Goal: Transaction & Acquisition: Purchase product/service

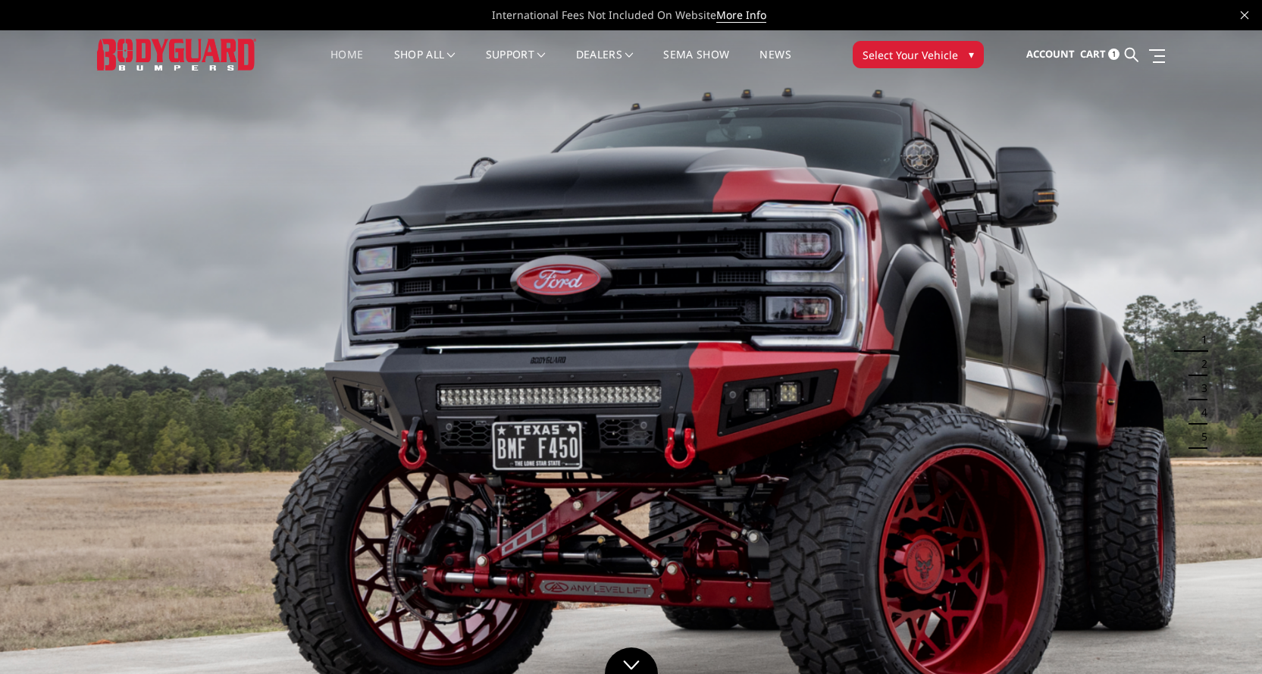
click at [910, 55] on span "Select Your Vehicle" at bounding box center [909, 55] width 95 height 16
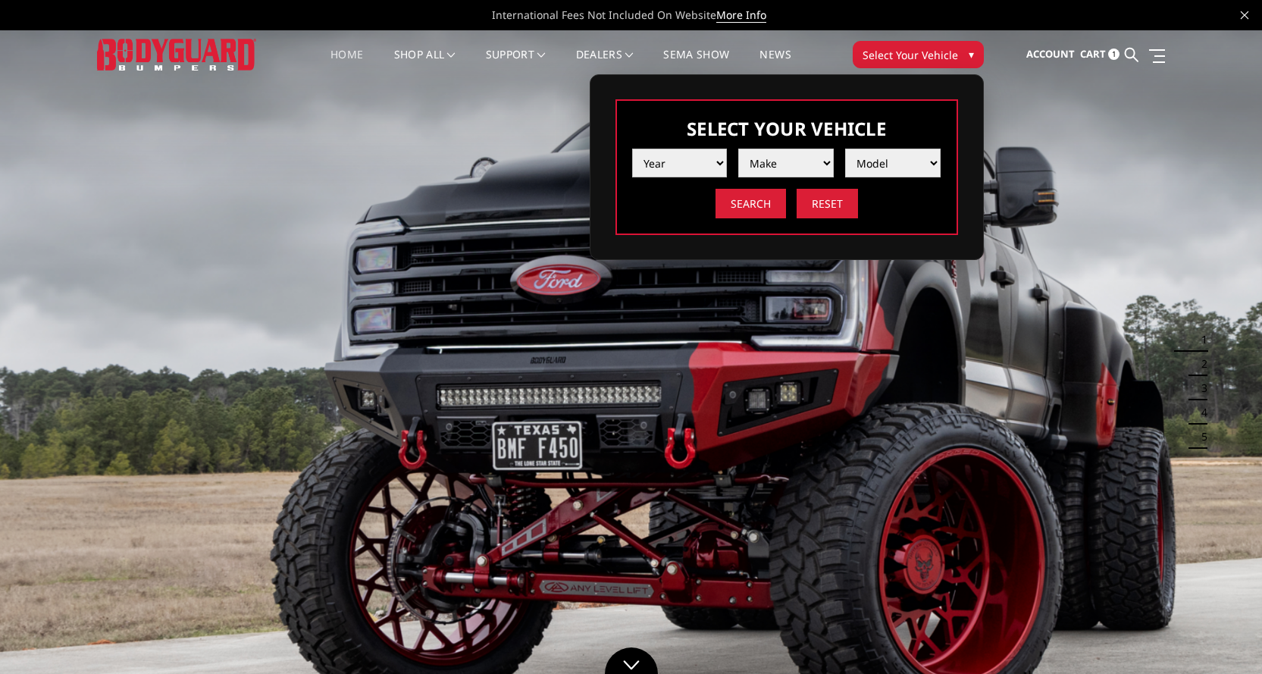
click at [685, 159] on select "Year 2025 2024 2023 2022 2021 2020 2019 2018 2017 2016 2015 2014 2013 2012 2011…" at bounding box center [679, 163] width 95 height 29
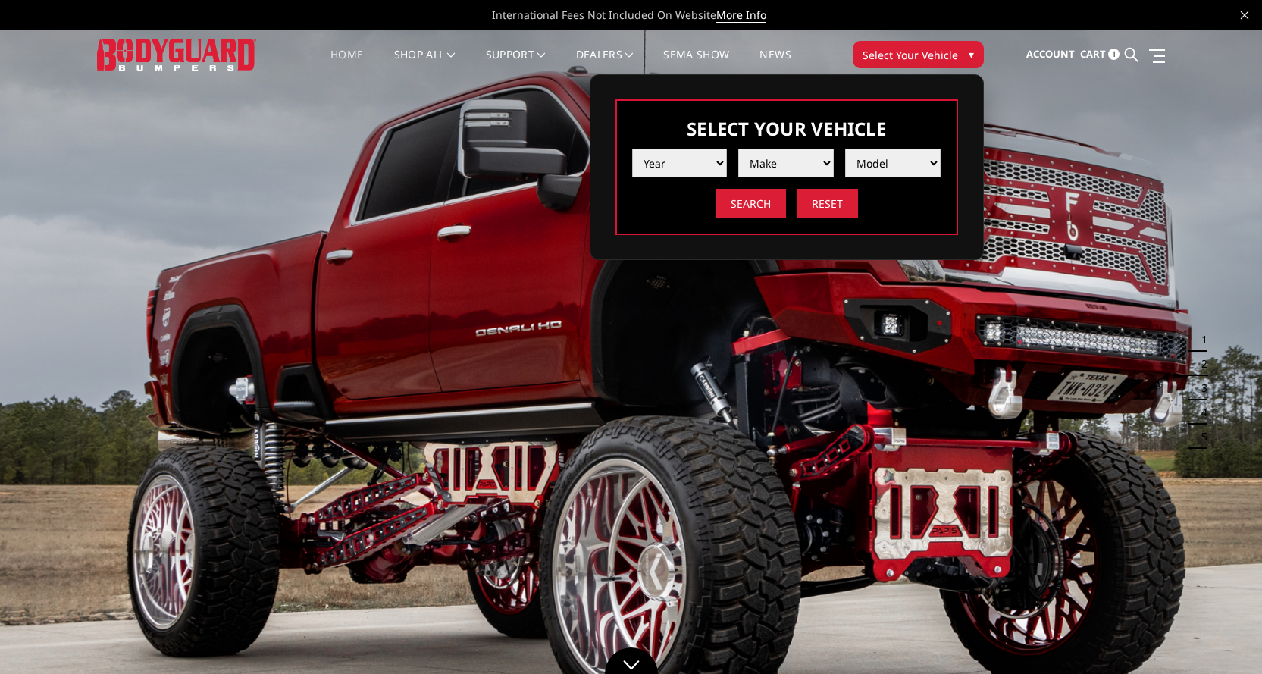
select select "yr_2025"
click at [632, 149] on select "Year 2025 2024 2023 2022 2021 2020 2019 2018 2017 2016 2015 2014 2013 2012 2011…" at bounding box center [679, 163] width 95 height 29
click at [767, 168] on select "Make Chevrolet Ford GMC Ram Toyota" at bounding box center [785, 163] width 95 height 29
select select "mk_ram"
click at [738, 149] on select "Make Chevrolet Ford GMC Ram Toyota" at bounding box center [785, 163] width 95 height 29
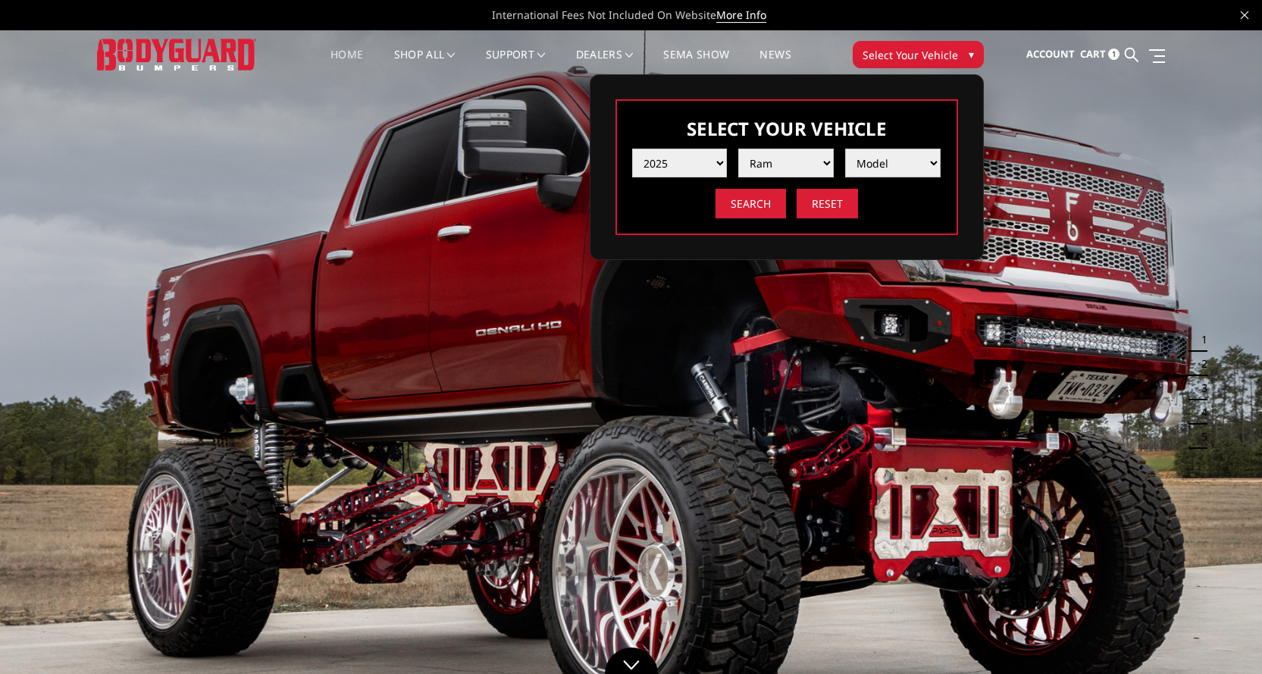
click at [880, 163] on select "Model 1500 6-Lug 1500 Rebel 2500 / 3500 4500 / 5500 RHO" at bounding box center [892, 163] width 95 height 29
select select "md_2500-3500"
click at [845, 149] on select "Model 1500 6-Lug 1500 Rebel 2500 / 3500 4500 / 5500 RHO" at bounding box center [892, 163] width 95 height 29
click at [743, 205] on input "Search" at bounding box center [750, 204] width 70 height 30
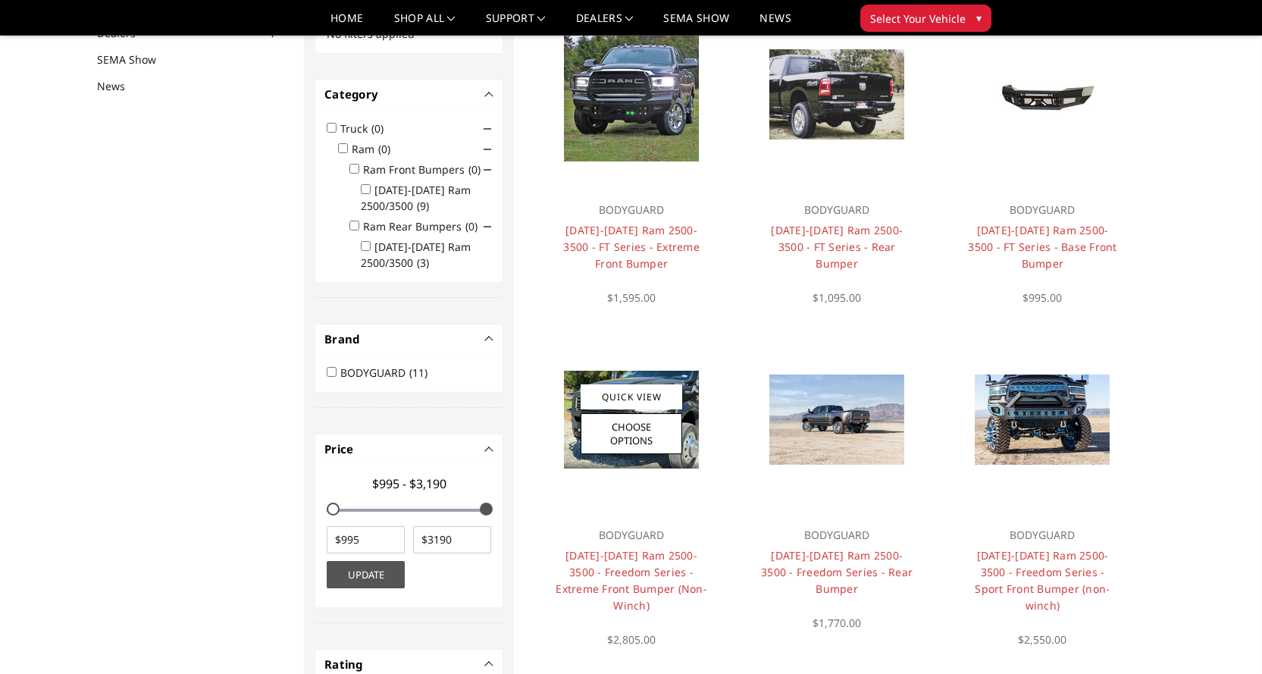
scroll to position [197, 0]
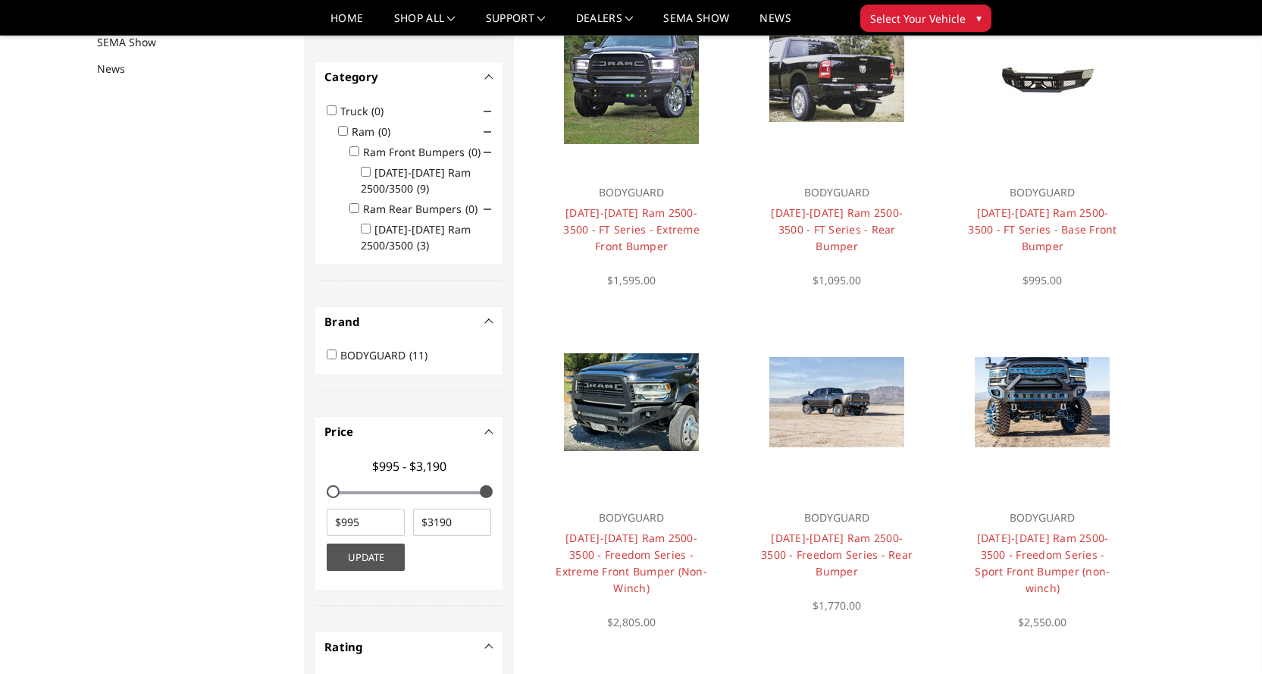
click at [366, 170] on input "2019-2025 Ram 2500/3500 (9)" at bounding box center [366, 172] width 10 height 10
checkbox input "true"
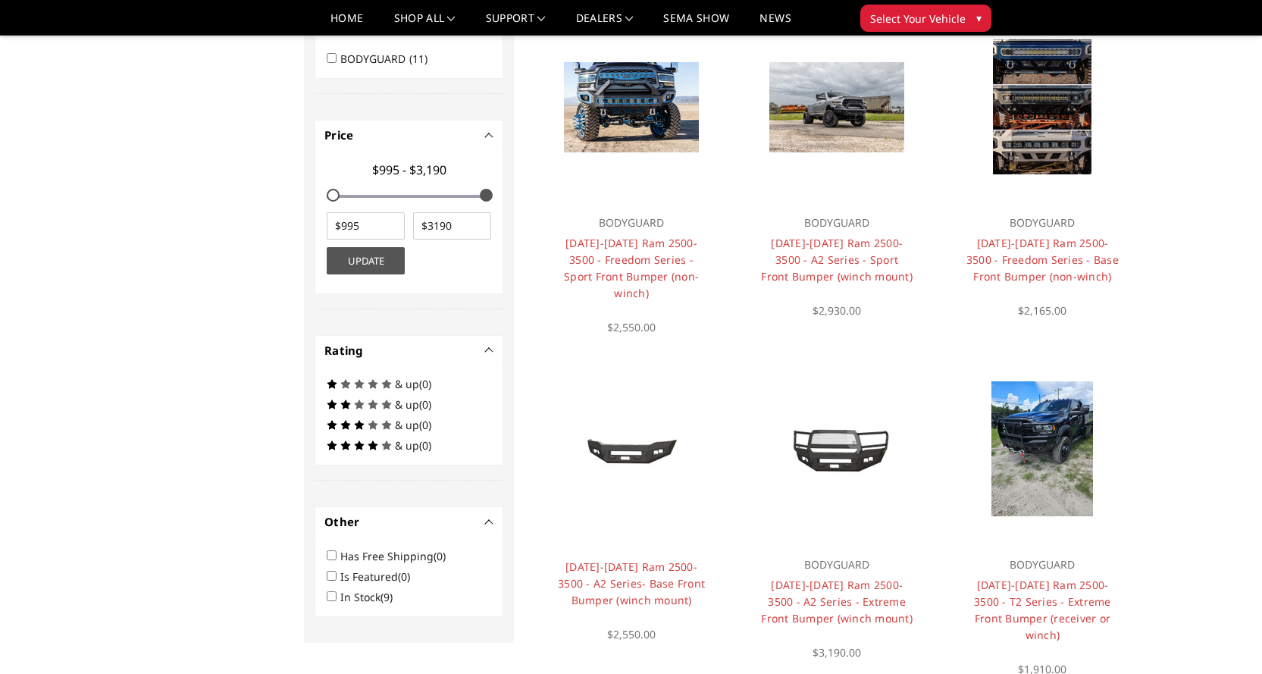
scroll to position [531, 0]
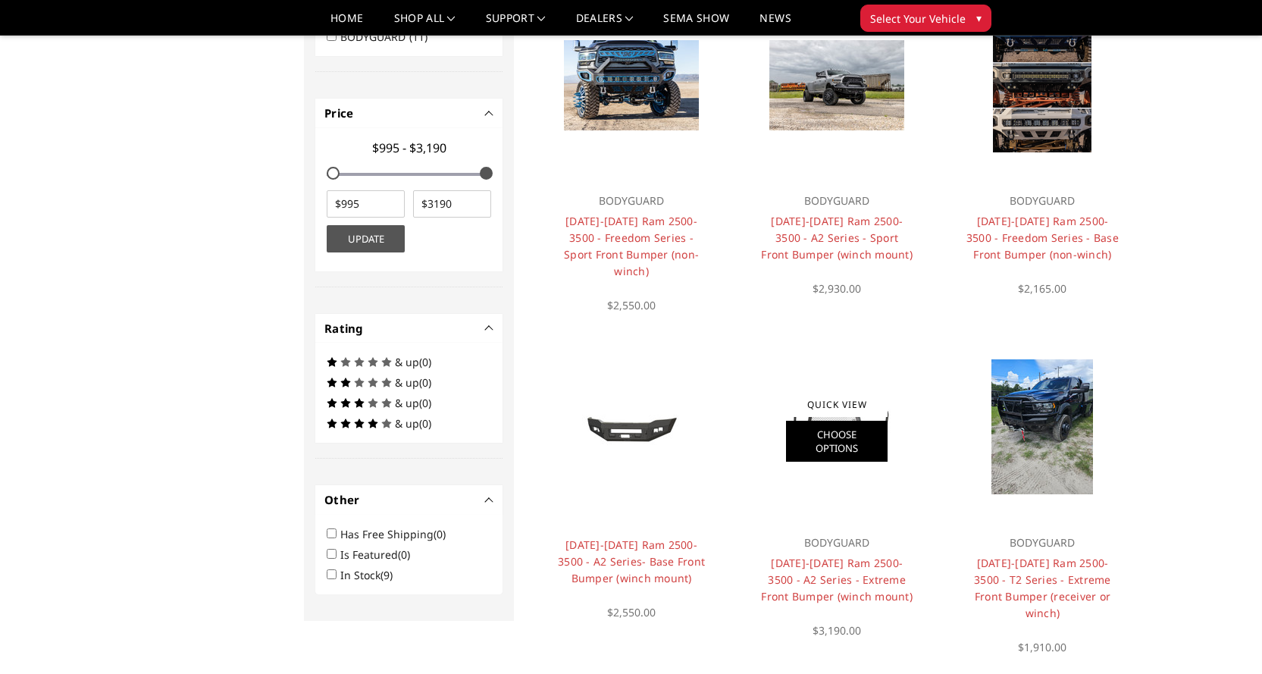
click at [844, 421] on link "Choose Options" at bounding box center [837, 441] width 102 height 41
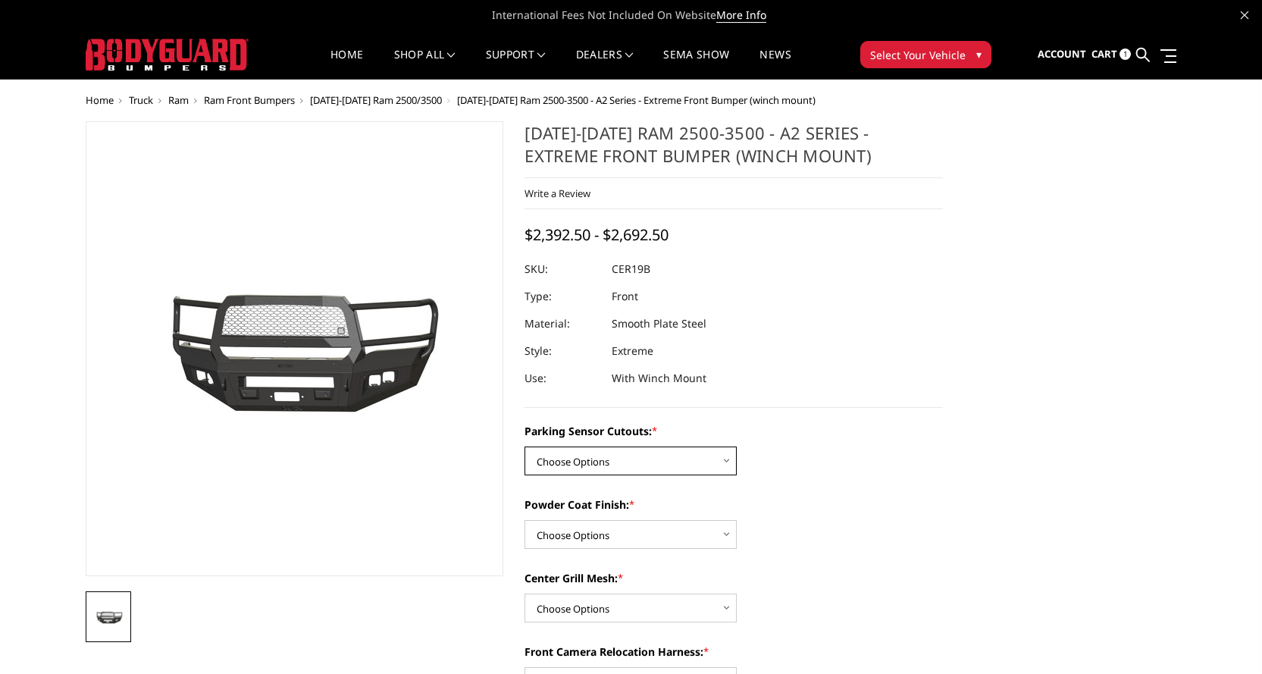
click at [615, 452] on select "Choose Options No - Without Parking Sensor Cutouts Yes - With Parking Sensor Cu…" at bounding box center [630, 460] width 212 height 29
select select "1879"
click at [524, 446] on select "Choose Options No - Without Parking Sensor Cutouts Yes - With Parking Sensor Cu…" at bounding box center [630, 460] width 212 height 29
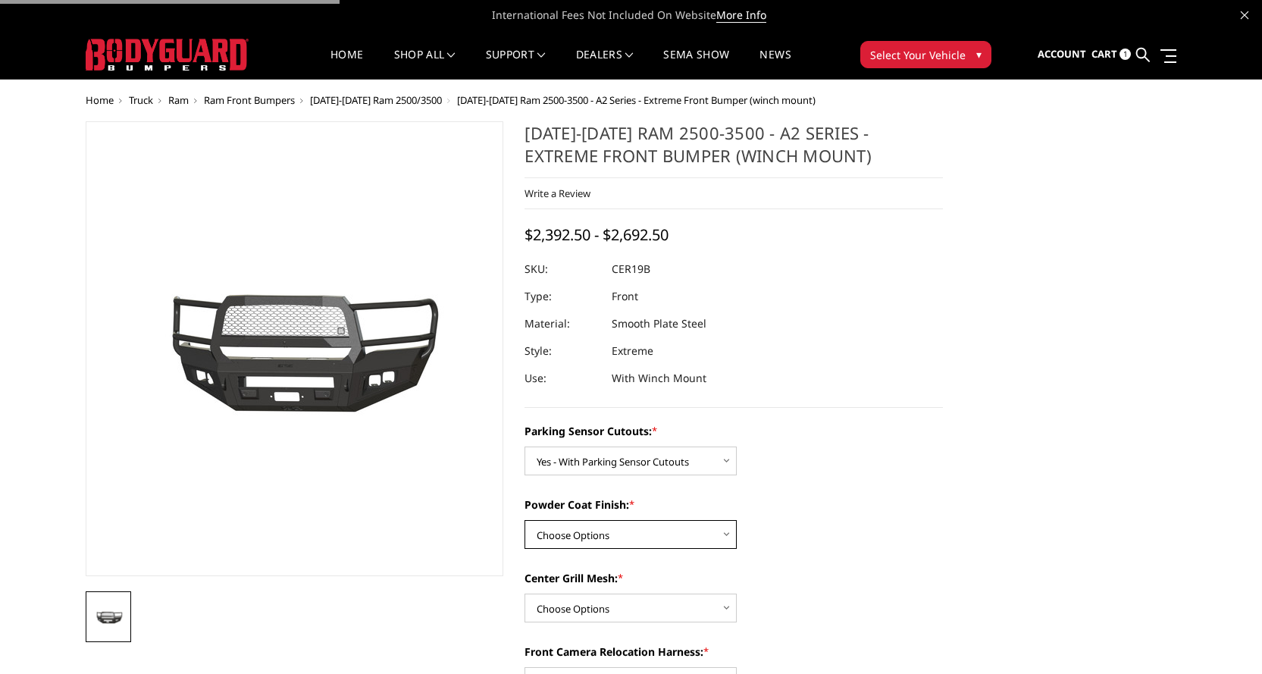
click at [602, 533] on select "Choose Options Bare Metal Textured Black Powder Coat" at bounding box center [630, 534] width 212 height 29
select select "1881"
click at [524, 520] on select "Choose Options Bare Metal Textured Black Powder Coat" at bounding box center [630, 534] width 212 height 29
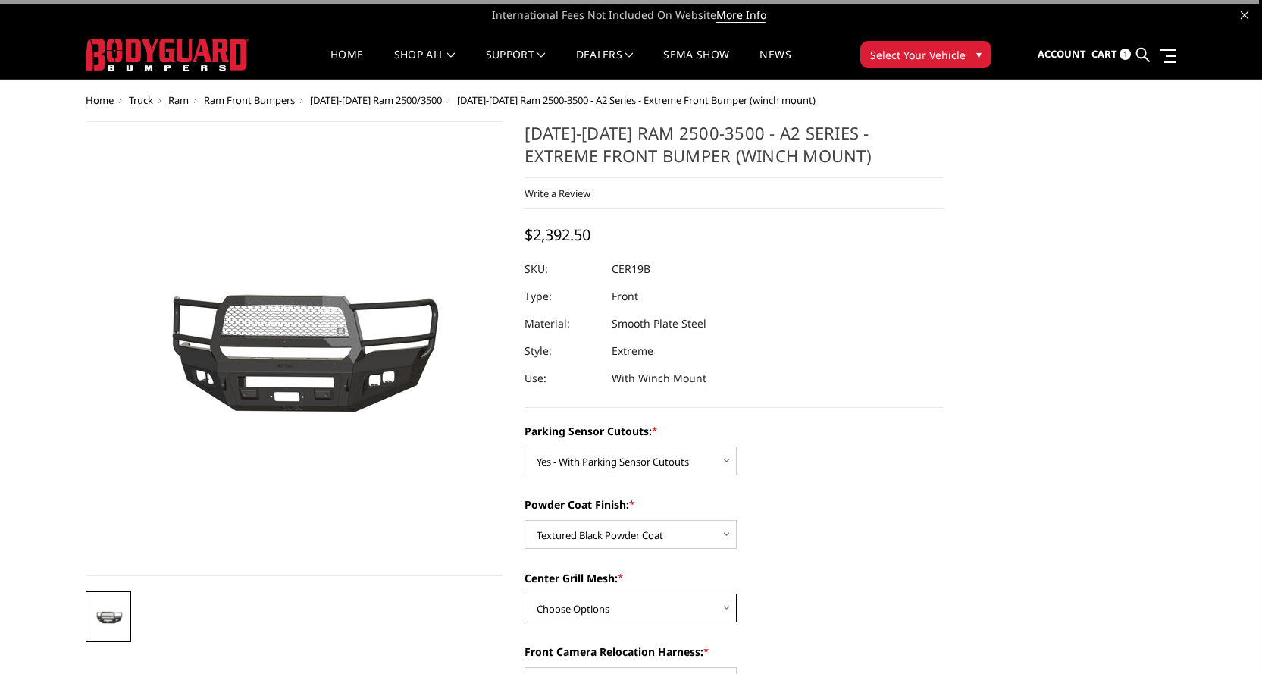
click at [584, 608] on select "Choose Options WITH Center Grill Mesh WITHOUT Center Grill Mesh" at bounding box center [630, 607] width 212 height 29
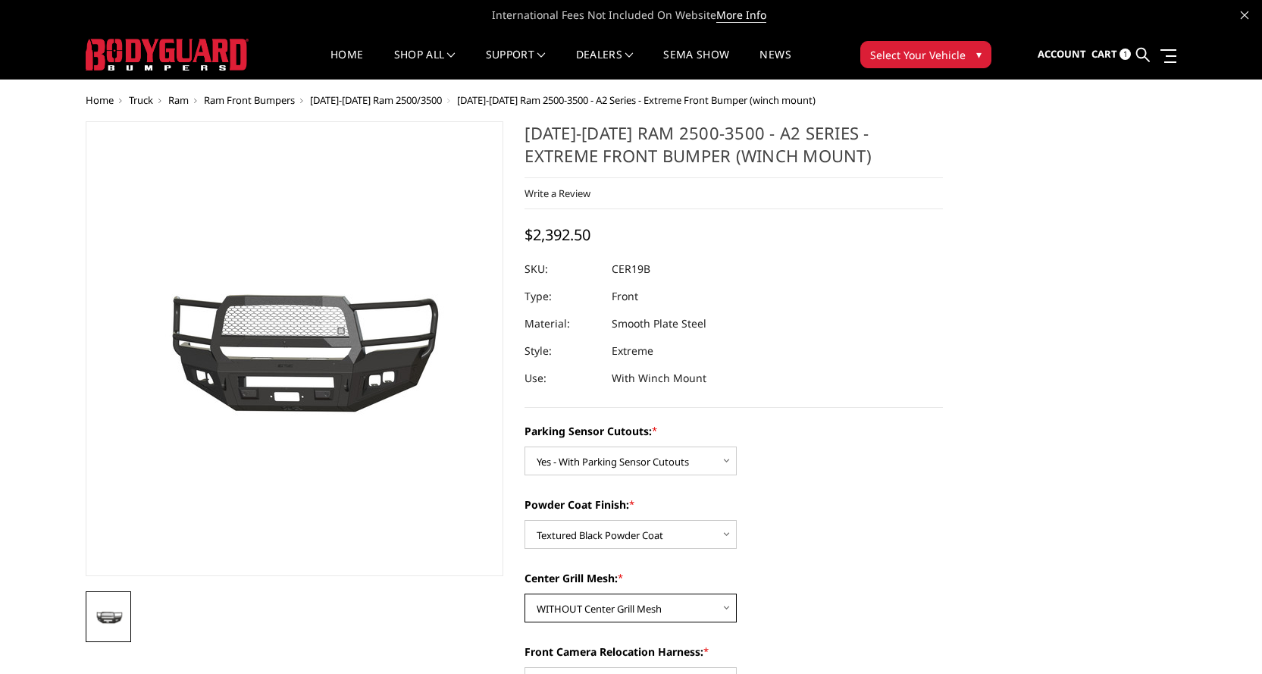
click at [524, 593] on select "Choose Options WITH Center Grill Mesh WITHOUT Center Grill Mesh" at bounding box center [630, 607] width 212 height 29
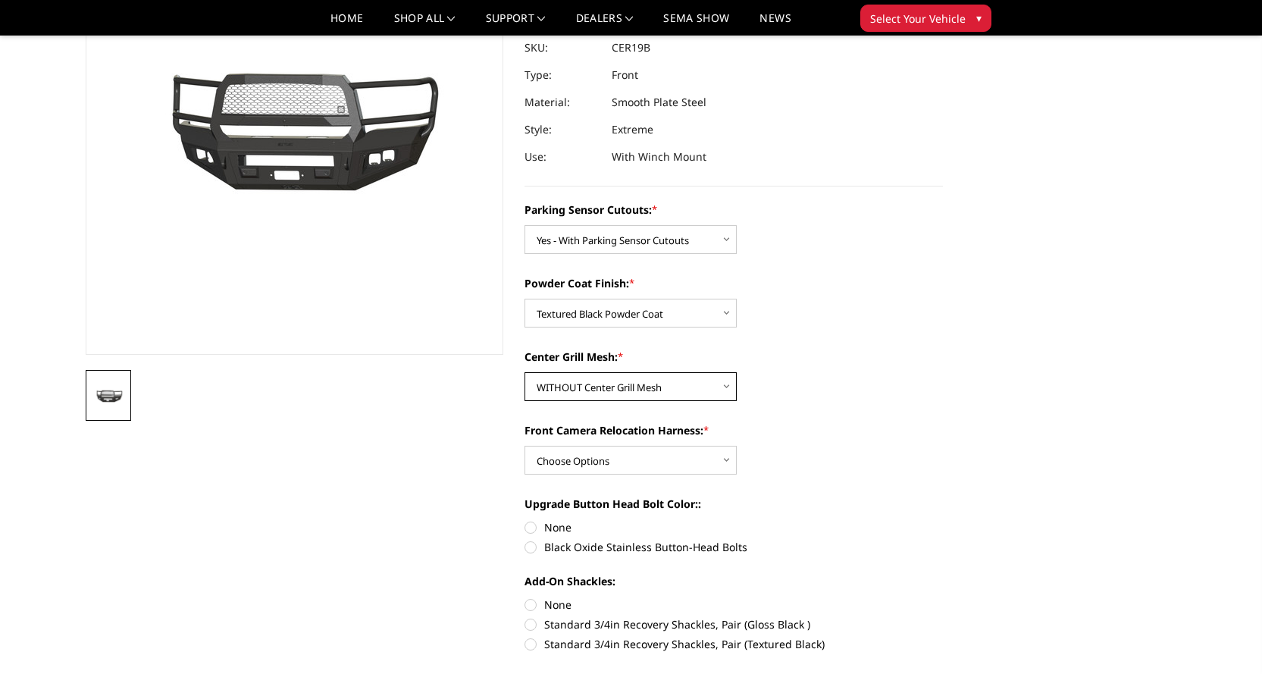
scroll to position [152, 0]
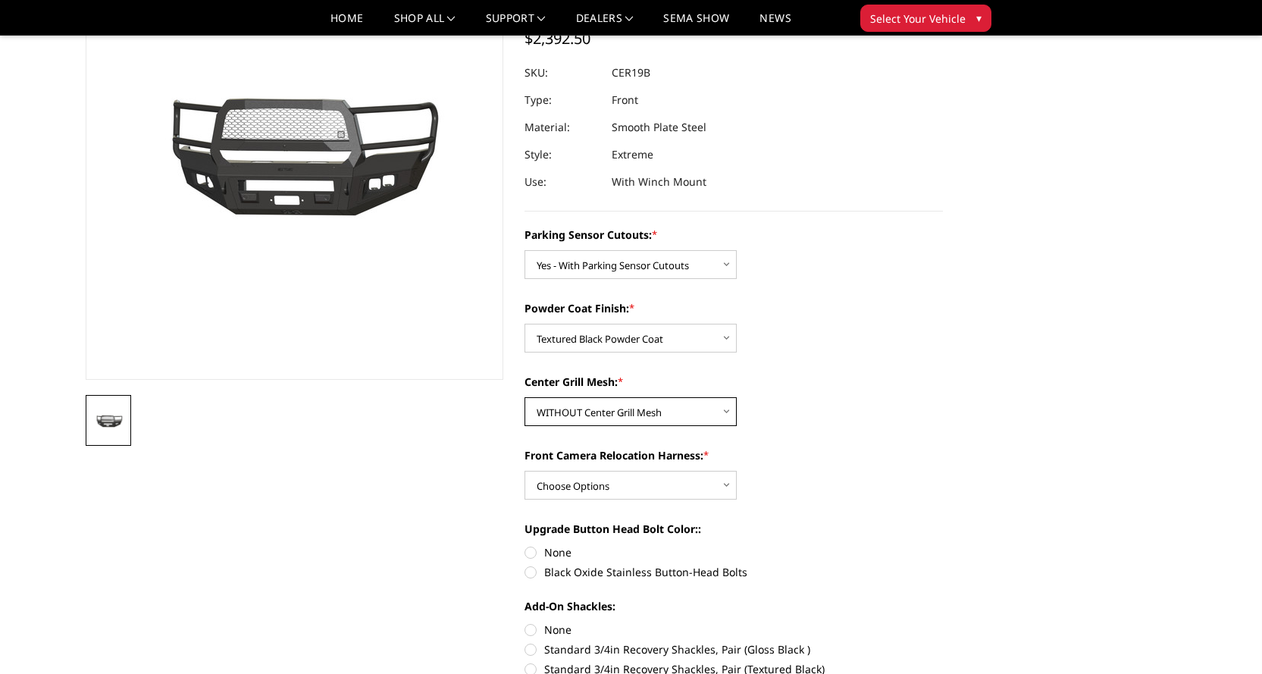
click at [594, 416] on select "Choose Options WITH Center Grill Mesh WITHOUT Center Grill Mesh" at bounding box center [630, 411] width 212 height 29
select select "1882"
click at [524, 397] on select "Choose Options WITH Center Grill Mesh WITHOUT Center Grill Mesh" at bounding box center [630, 411] width 212 height 29
click at [564, 483] on select "Choose Options WITH Front Camera Relocation Harness WITHOUT Front Camera Reloca…" at bounding box center [630, 485] width 212 height 29
select select "1884"
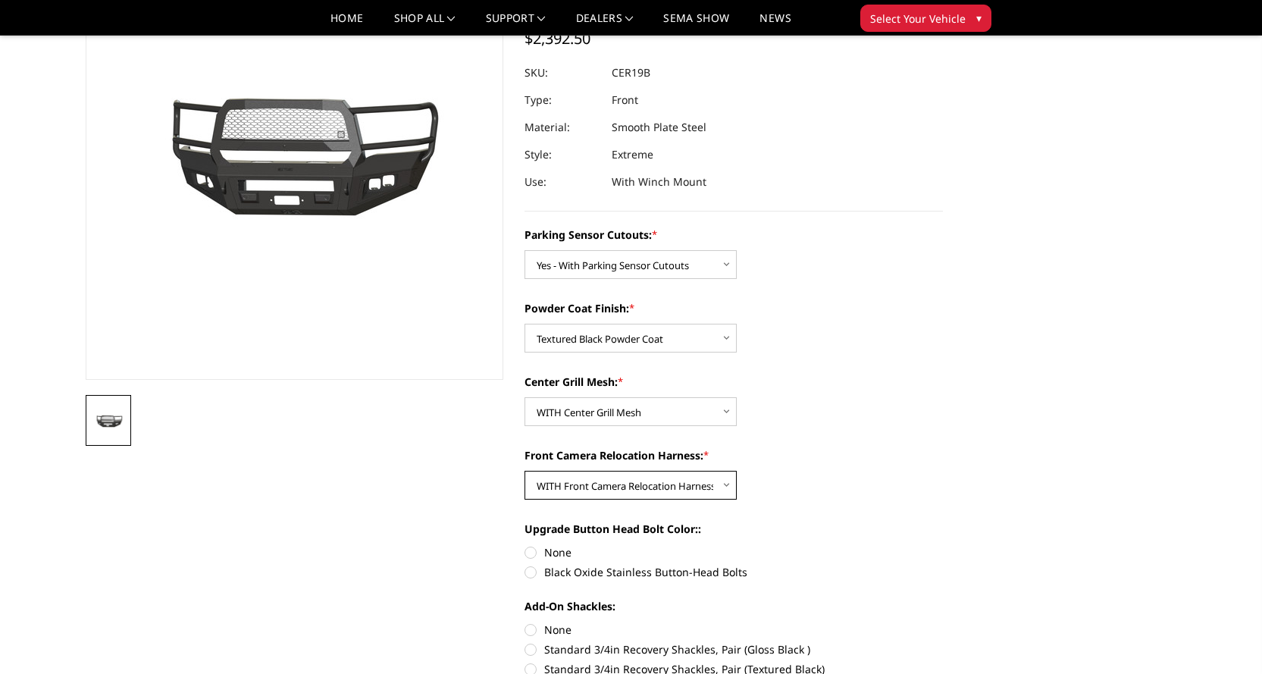
click at [524, 471] on select "Choose Options WITH Front Camera Relocation Harness WITHOUT Front Camera Reloca…" at bounding box center [630, 485] width 212 height 29
click at [533, 551] on label "None" at bounding box center [733, 552] width 418 height 16
click at [525, 545] on input "None" at bounding box center [524, 544] width 1 height 1
radio input "true"
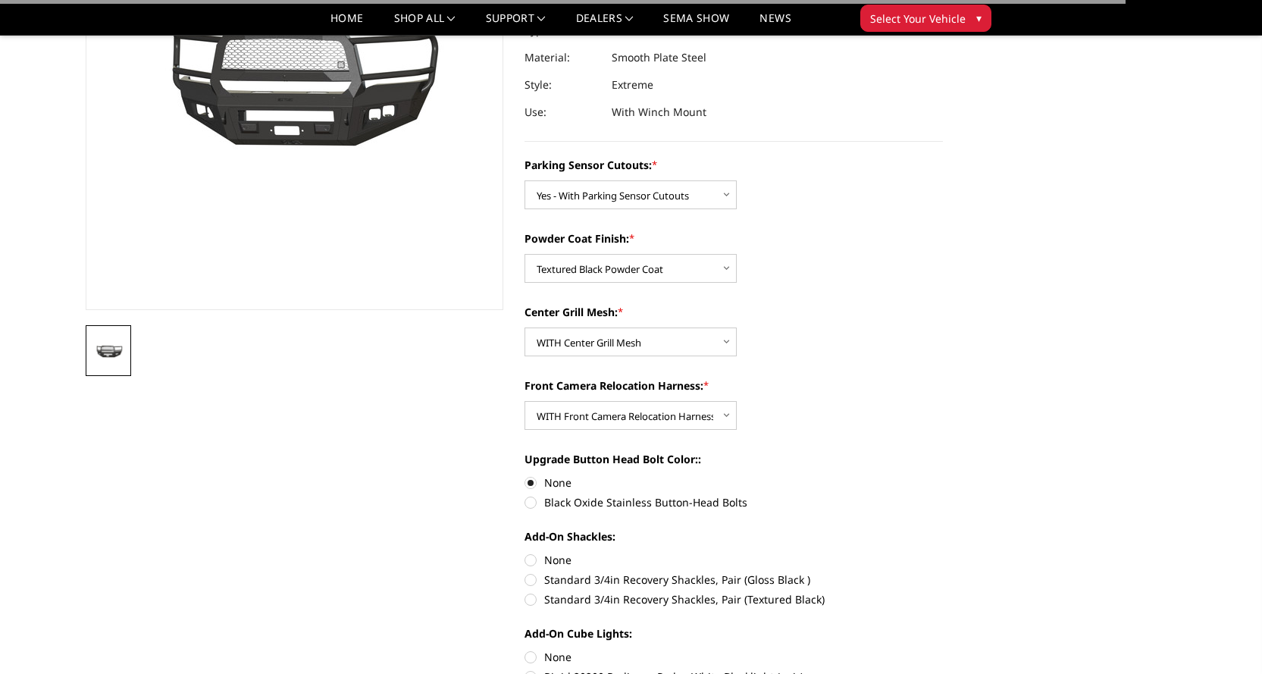
scroll to position [303, 0]
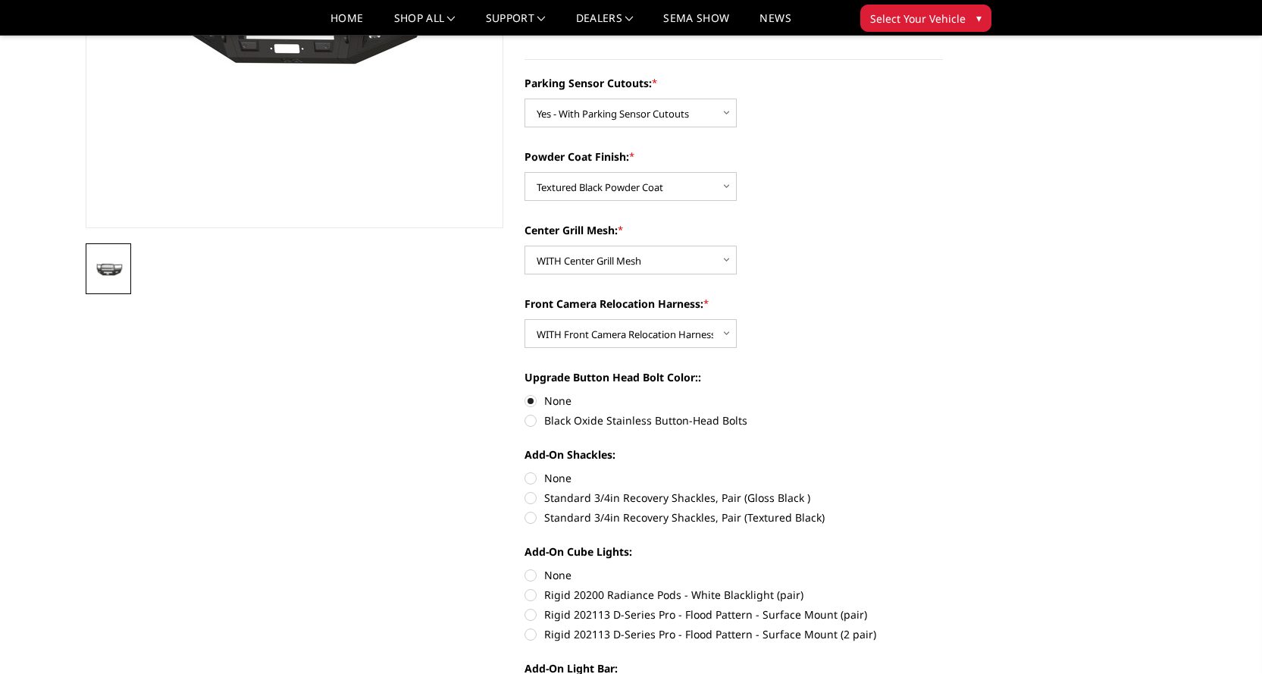
click at [529, 474] on label "None" at bounding box center [733, 478] width 418 height 16
click at [525, 471] on input "None" at bounding box center [524, 470] width 1 height 1
radio input "true"
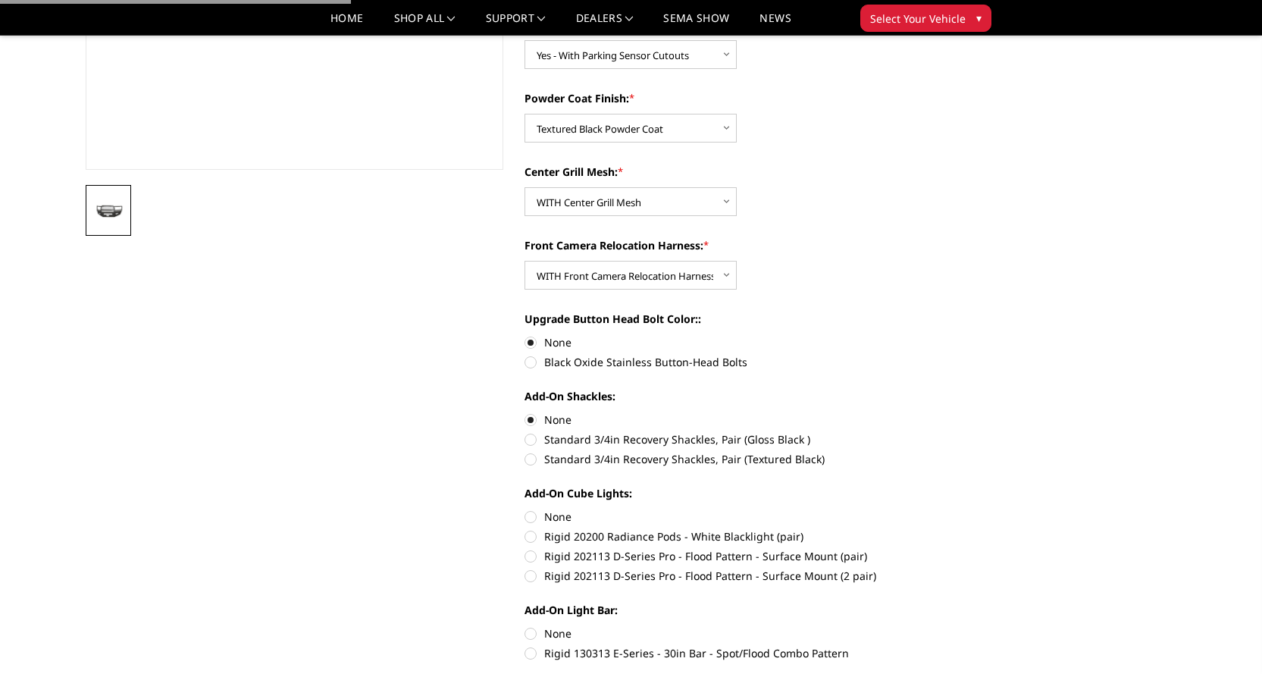
scroll to position [531, 0]
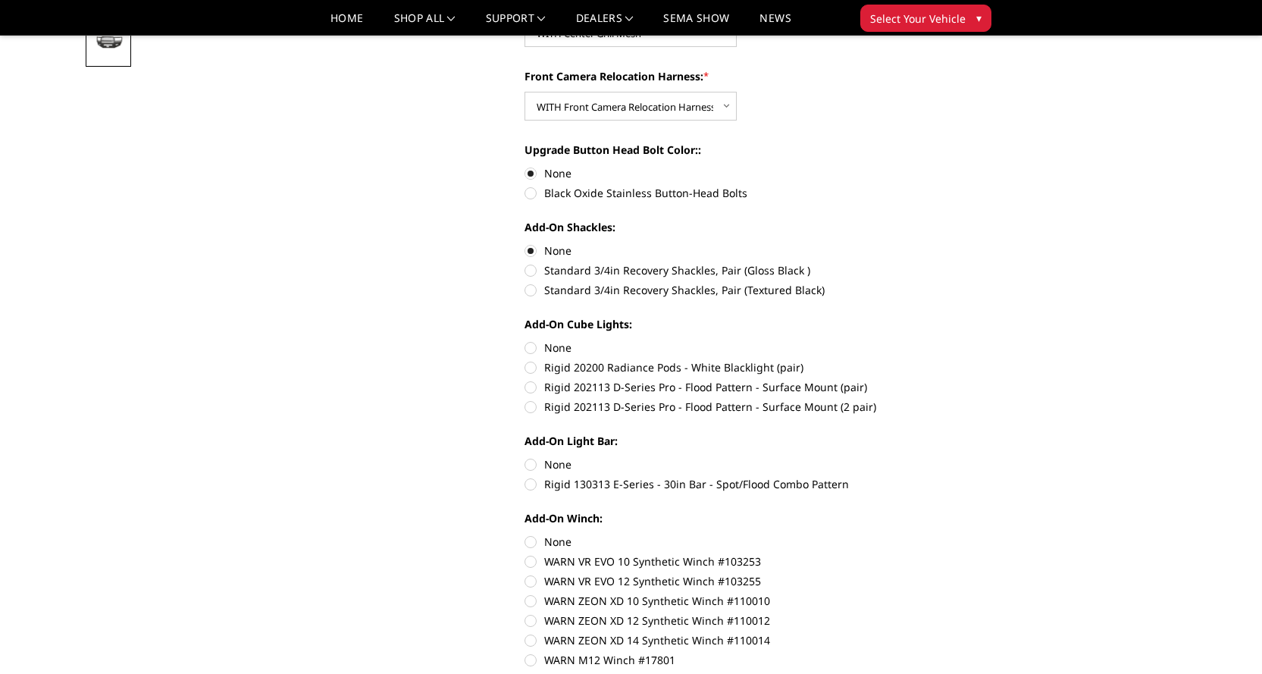
click at [534, 346] on label "None" at bounding box center [733, 348] width 418 height 16
click at [525, 340] on input "None" at bounding box center [524, 340] width 1 height 1
radio input "true"
click at [532, 463] on label "None" at bounding box center [733, 464] width 418 height 16
click at [525, 457] on input "None" at bounding box center [524, 456] width 1 height 1
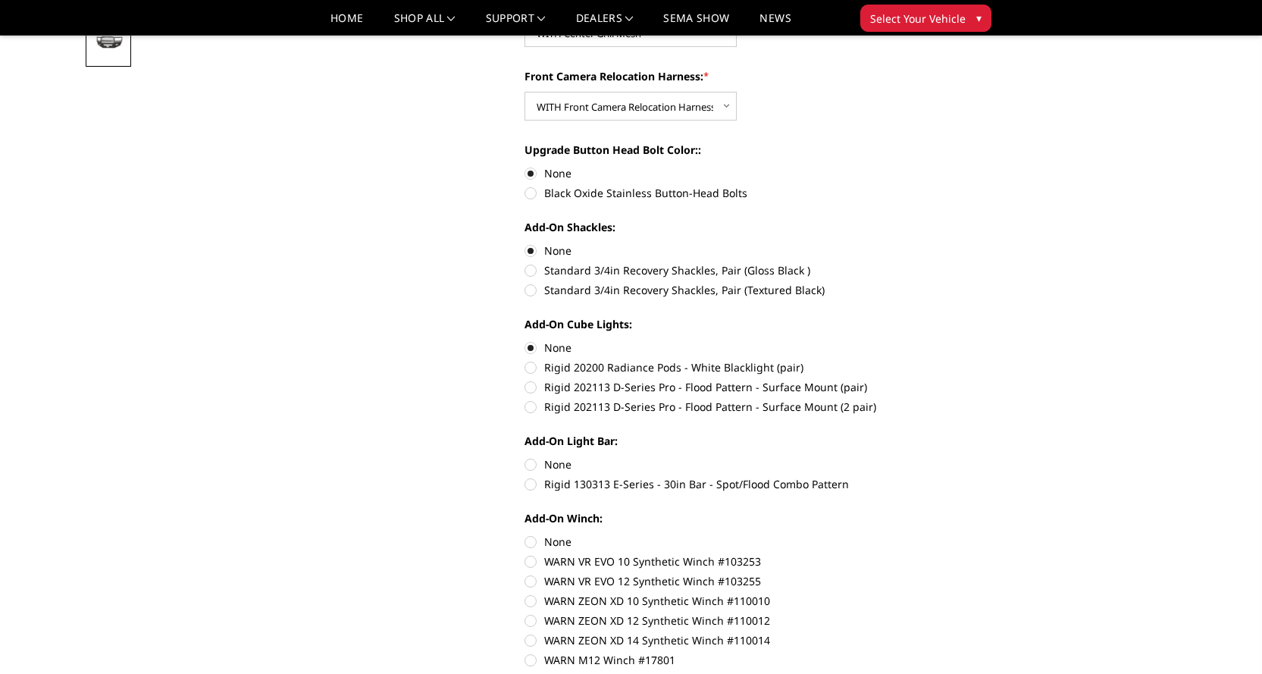
radio input "true"
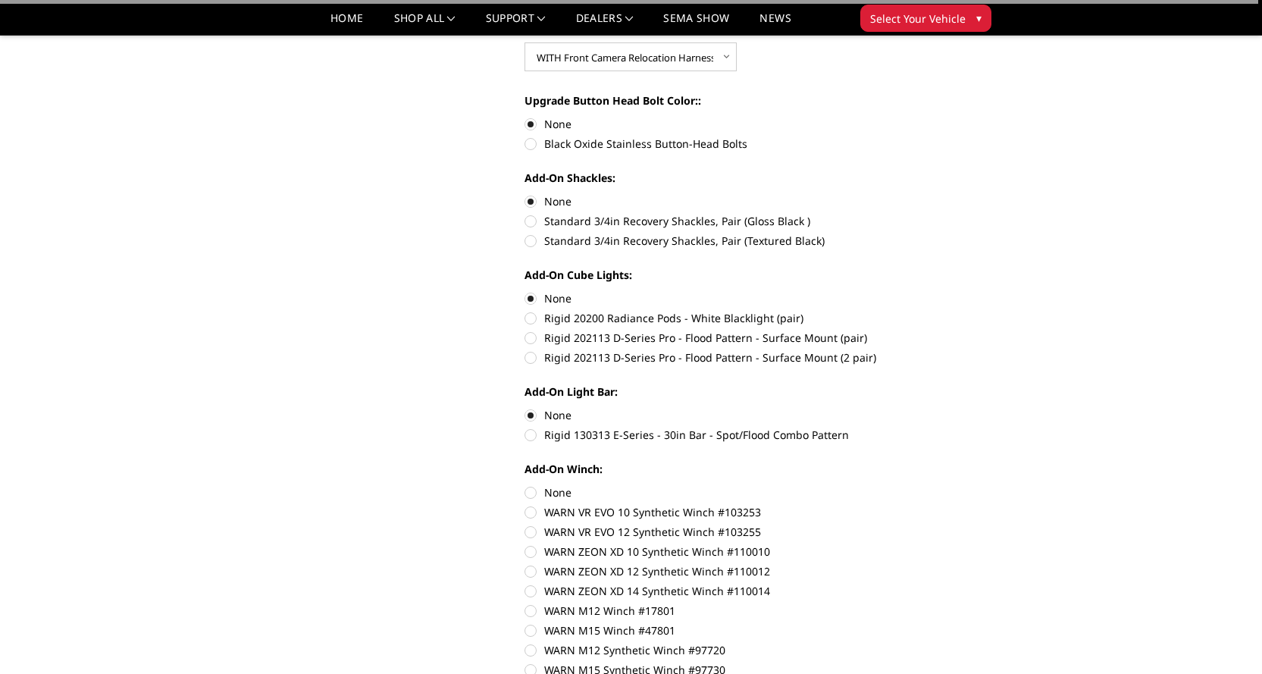
scroll to position [606, 0]
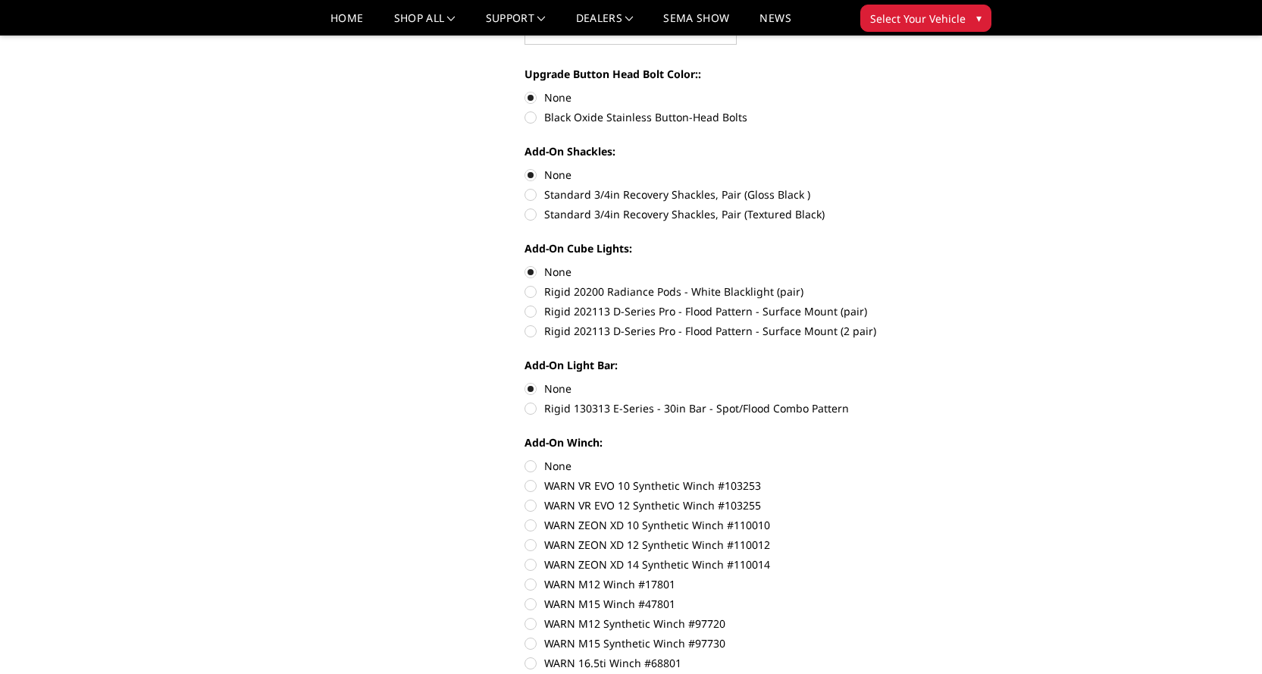
click at [529, 465] on label "None" at bounding box center [733, 466] width 418 height 16
click at [525, 459] on input "None" at bounding box center [524, 458] width 1 height 1
radio input "true"
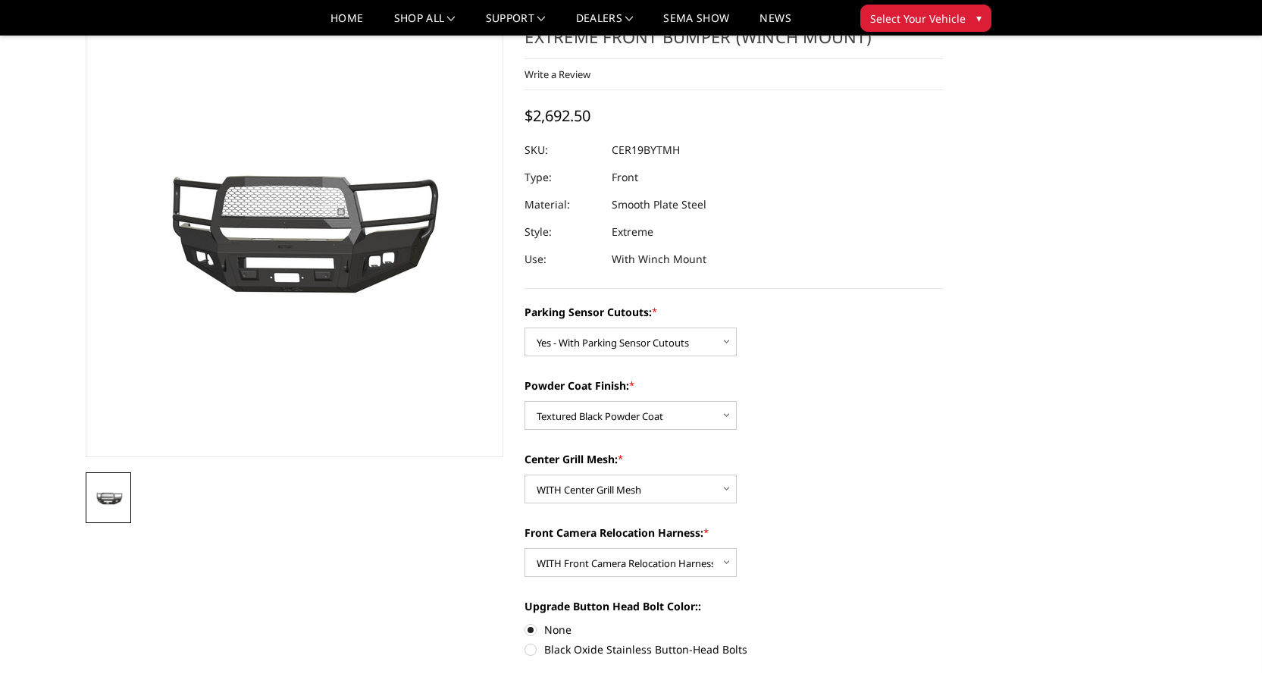
scroll to position [0, 0]
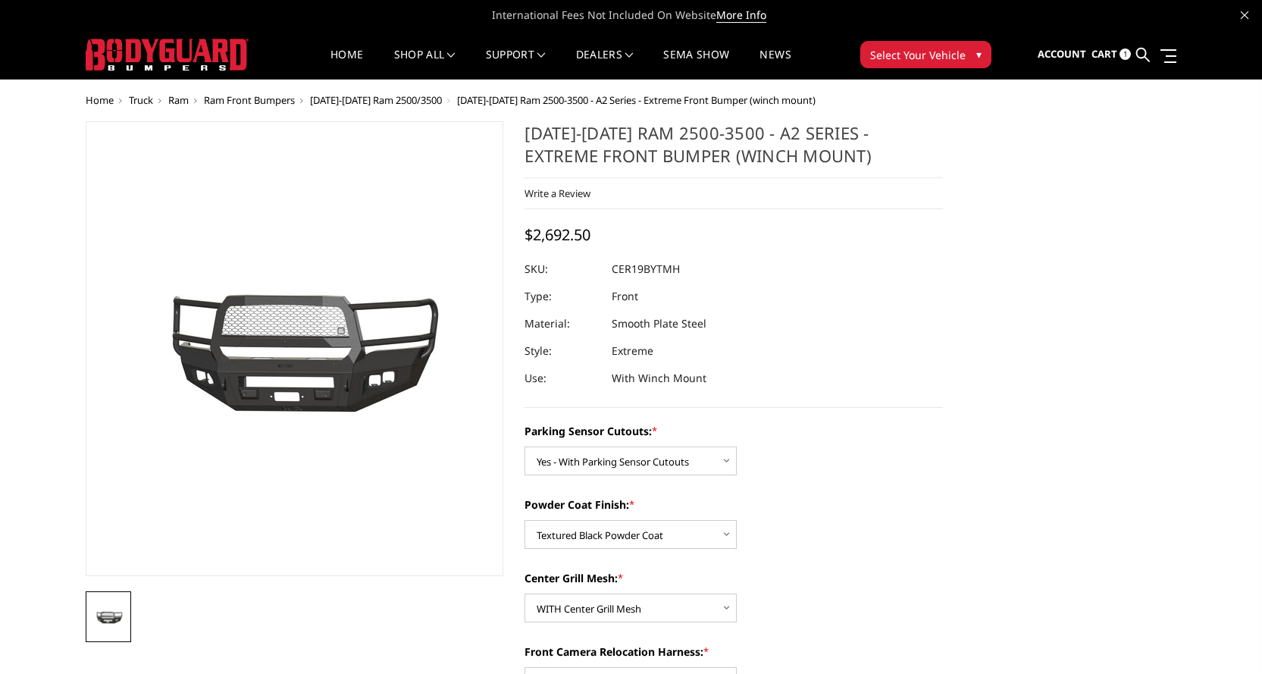
click at [1091, 52] on ul "Account Sign out Cart 1 Search Search" at bounding box center [1107, 55] width 139 height 48
click at [1124, 56] on span "1" at bounding box center [1124, 54] width 11 height 11
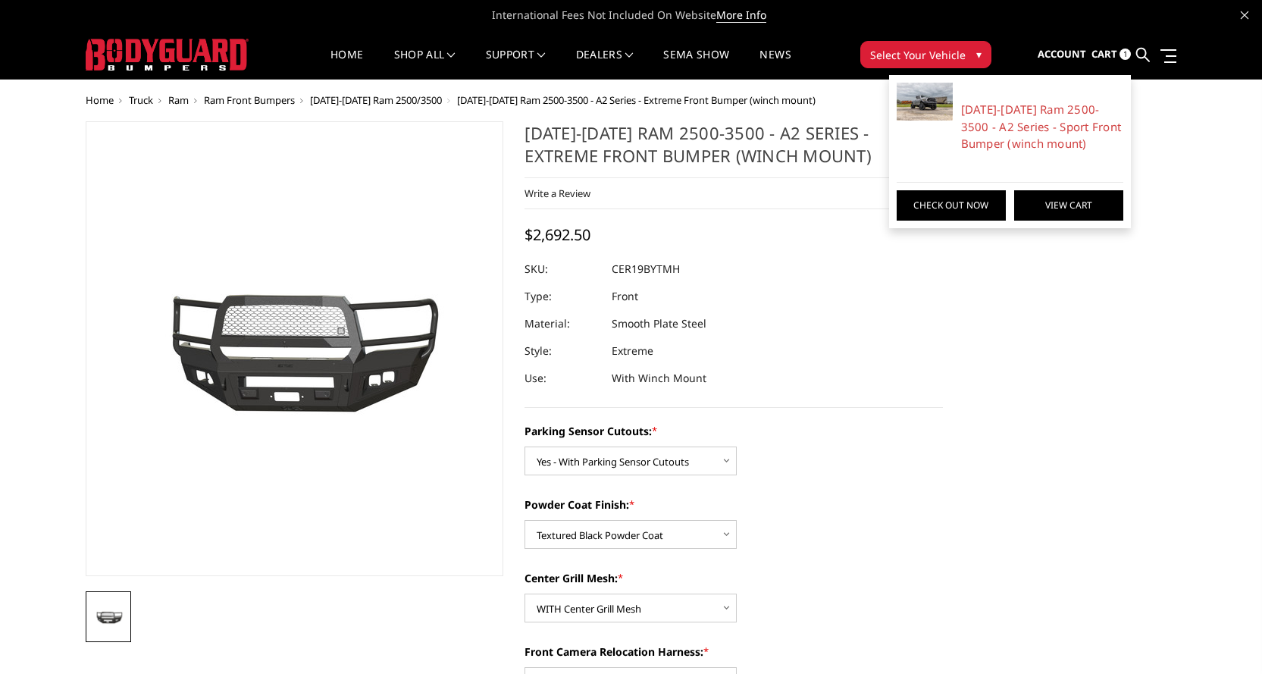
click at [1072, 206] on link "View Cart" at bounding box center [1068, 205] width 109 height 30
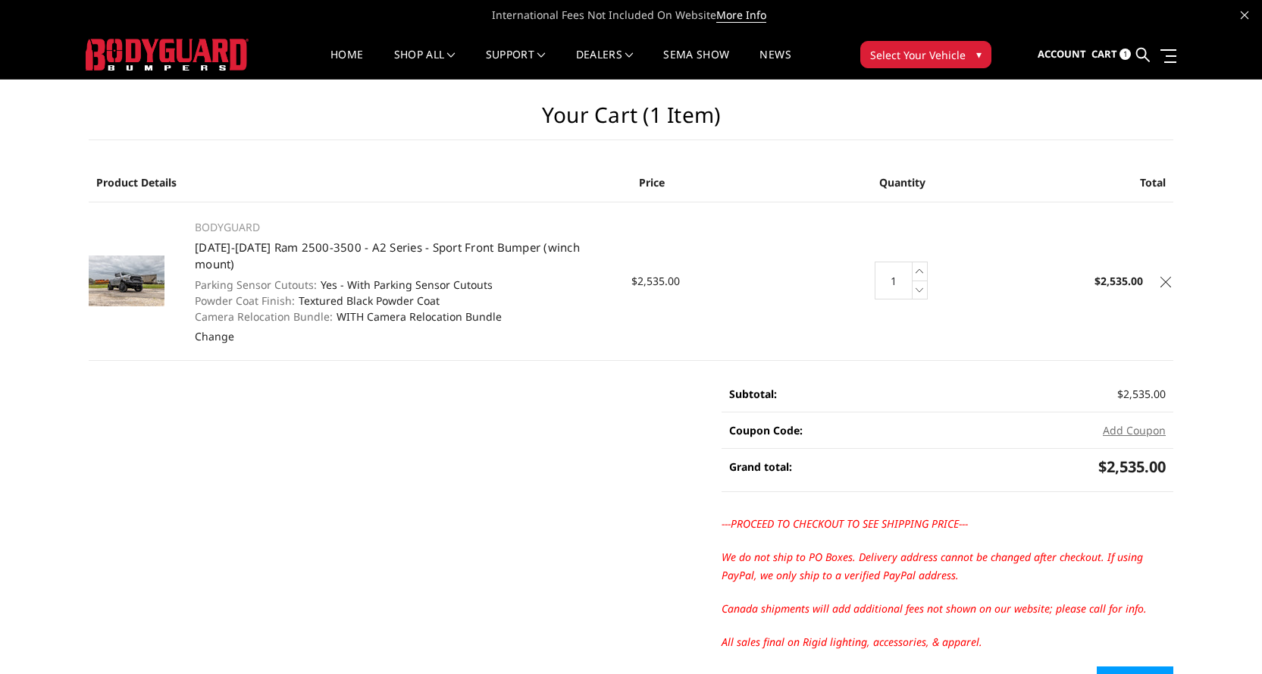
click at [129, 271] on img at bounding box center [127, 280] width 76 height 51
click at [124, 277] on img at bounding box center [127, 280] width 76 height 51
click at [136, 255] on img at bounding box center [127, 280] width 76 height 51
click at [1062, 55] on span "Account" at bounding box center [1062, 54] width 49 height 14
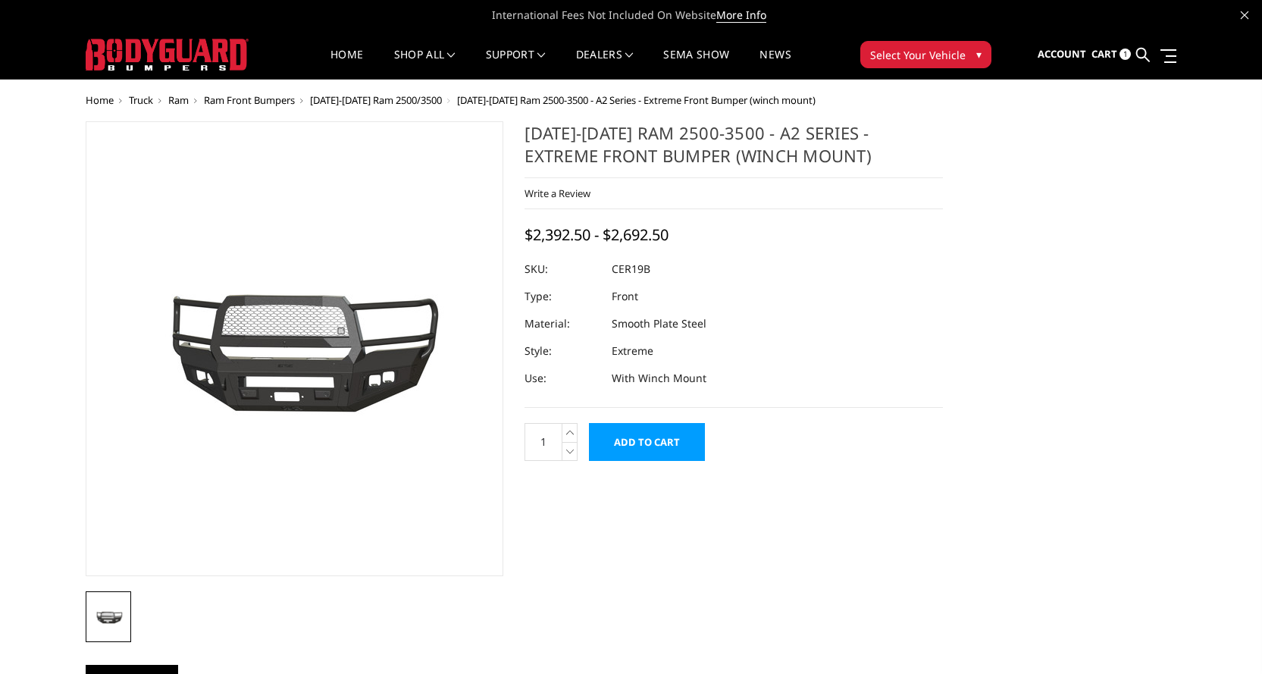
select select "1879"
select select "1881"
select select "1882"
select select "1884"
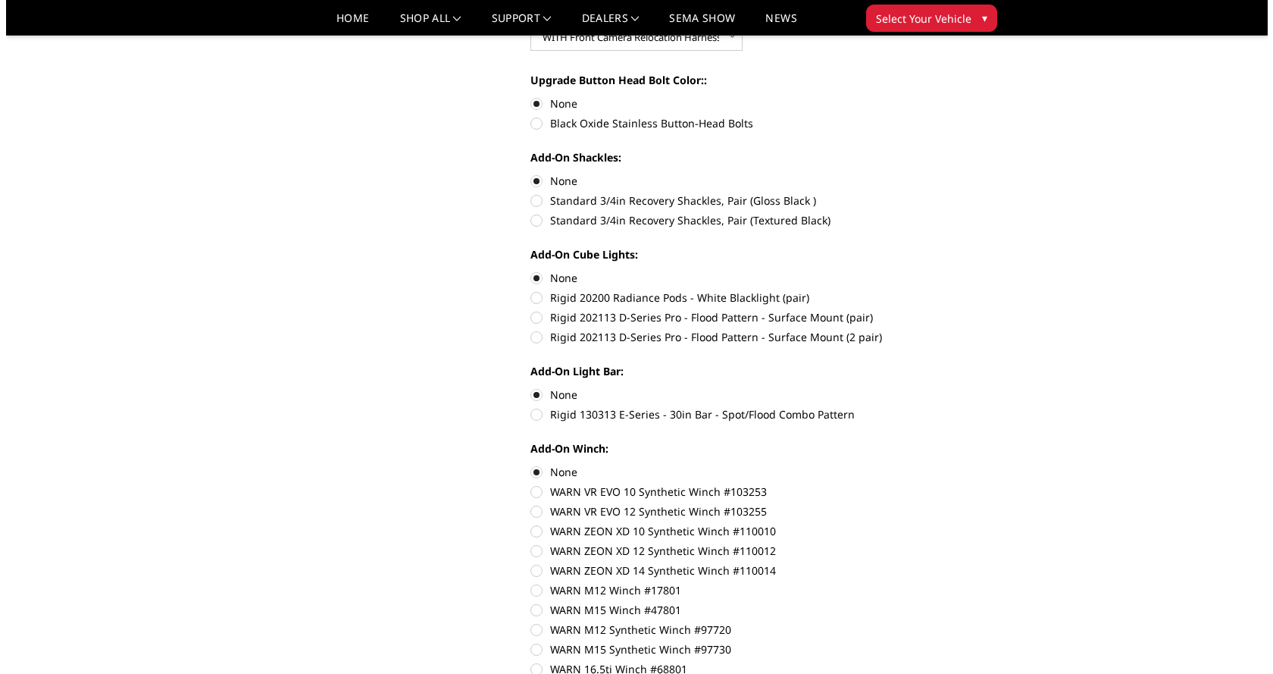
scroll to position [758, 0]
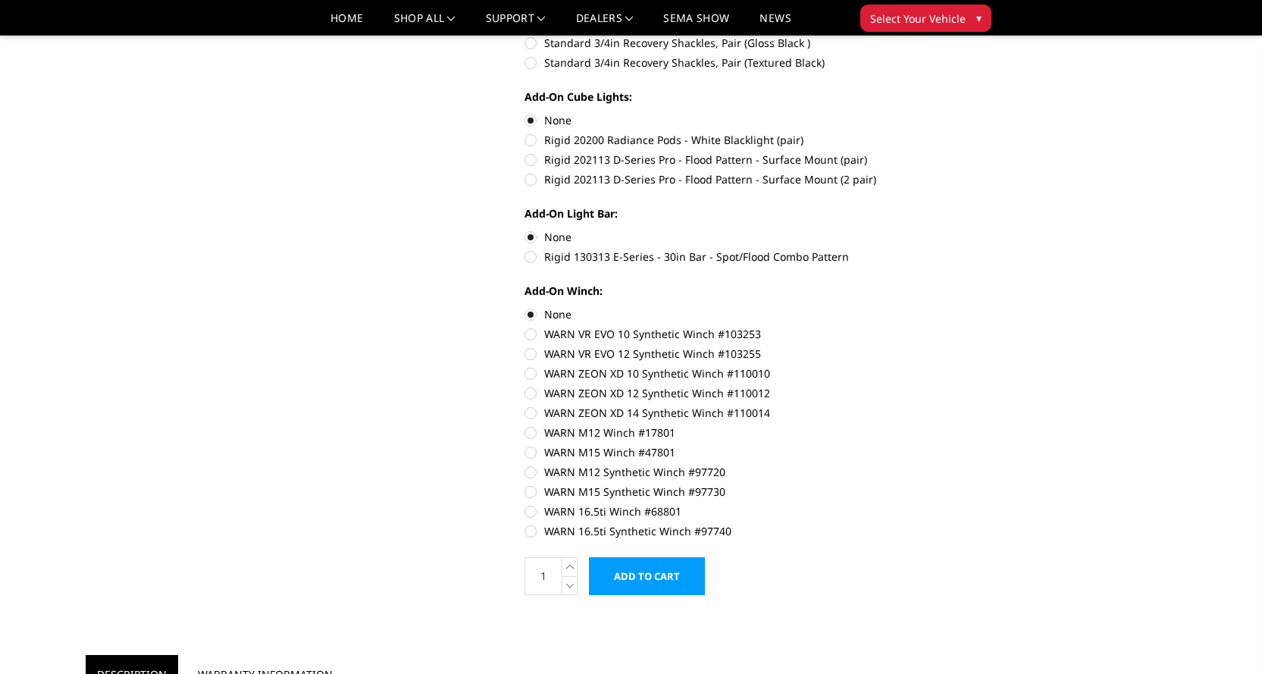
click at [655, 593] on input "Add to Cart" at bounding box center [647, 576] width 116 height 38
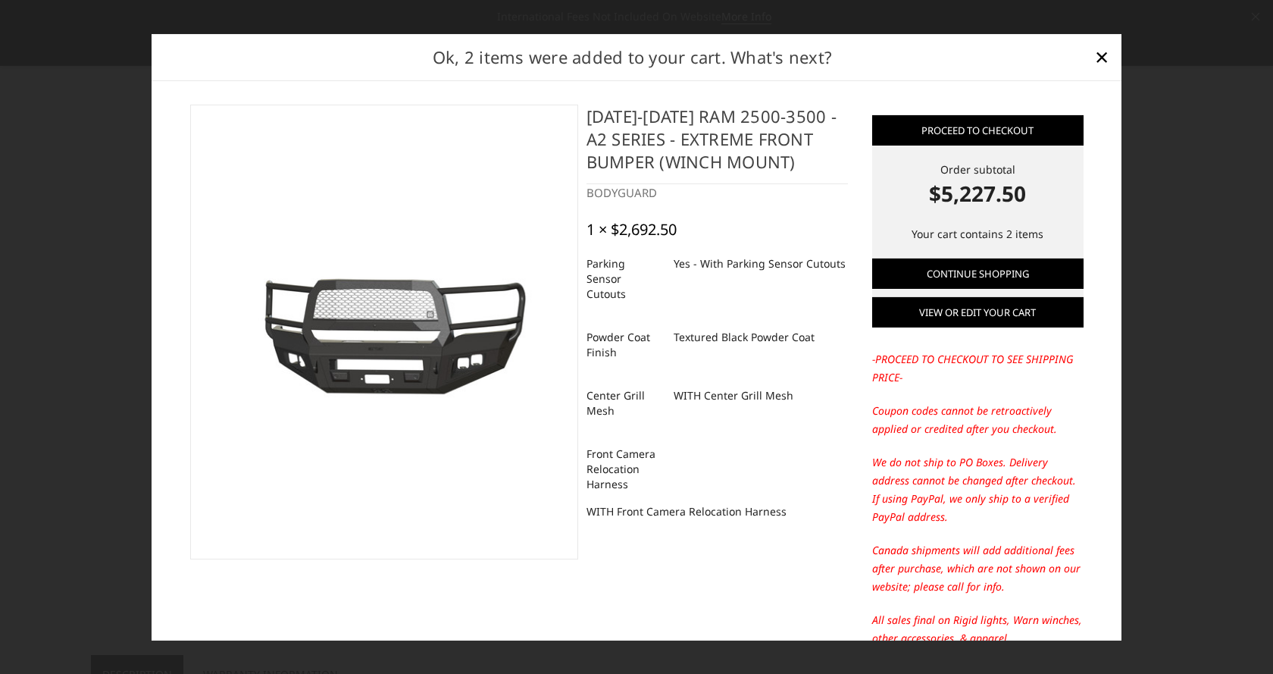
click at [984, 315] on link "View or edit your cart" at bounding box center [977, 312] width 211 height 30
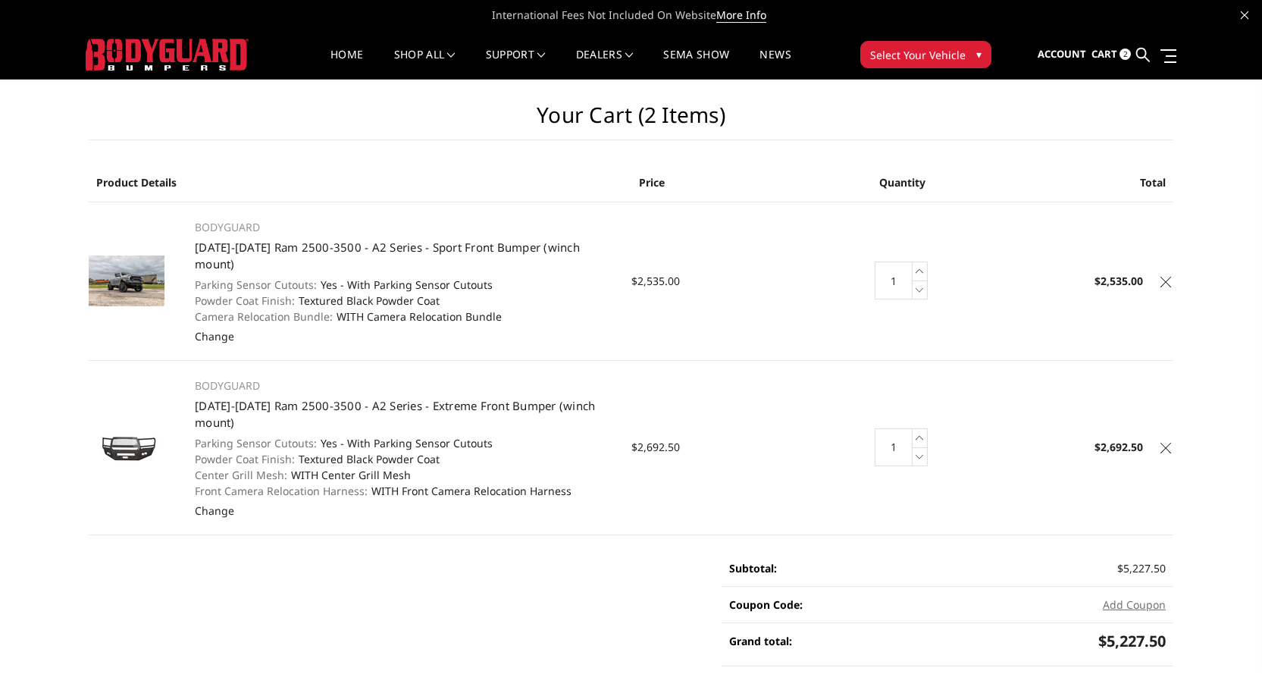
click at [121, 431] on img at bounding box center [127, 447] width 76 height 34
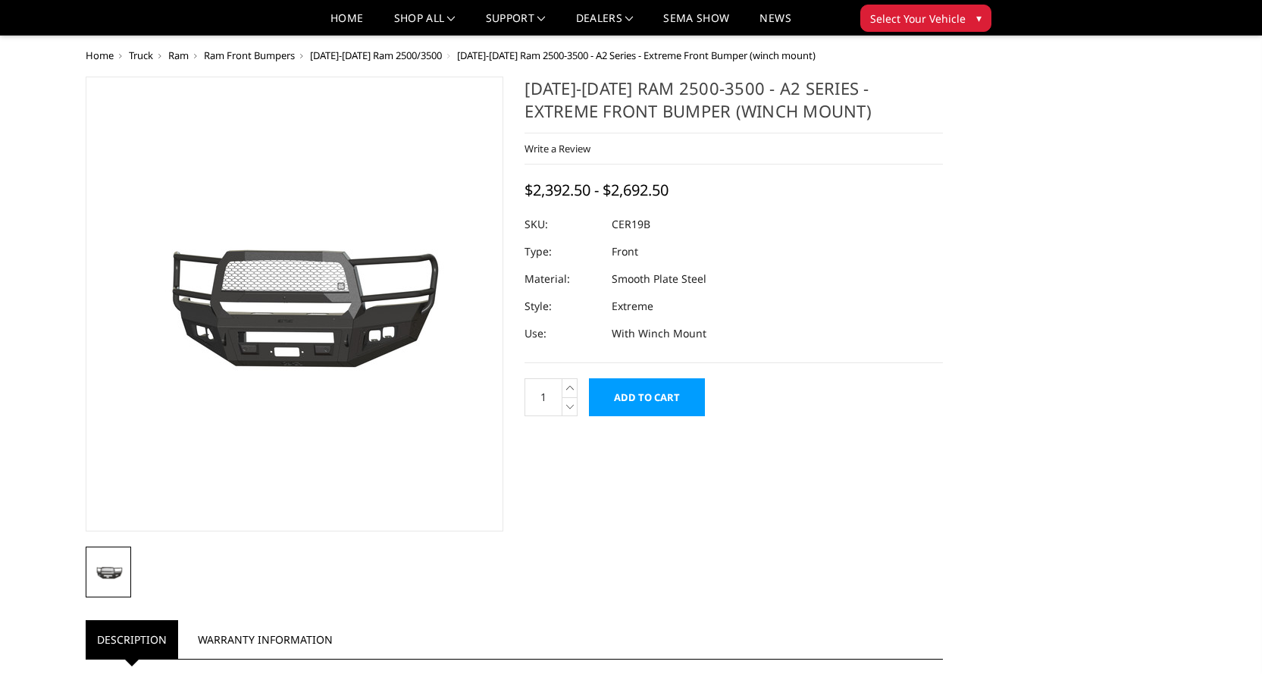
select select "1879"
select select "1881"
select select "1882"
select select "1884"
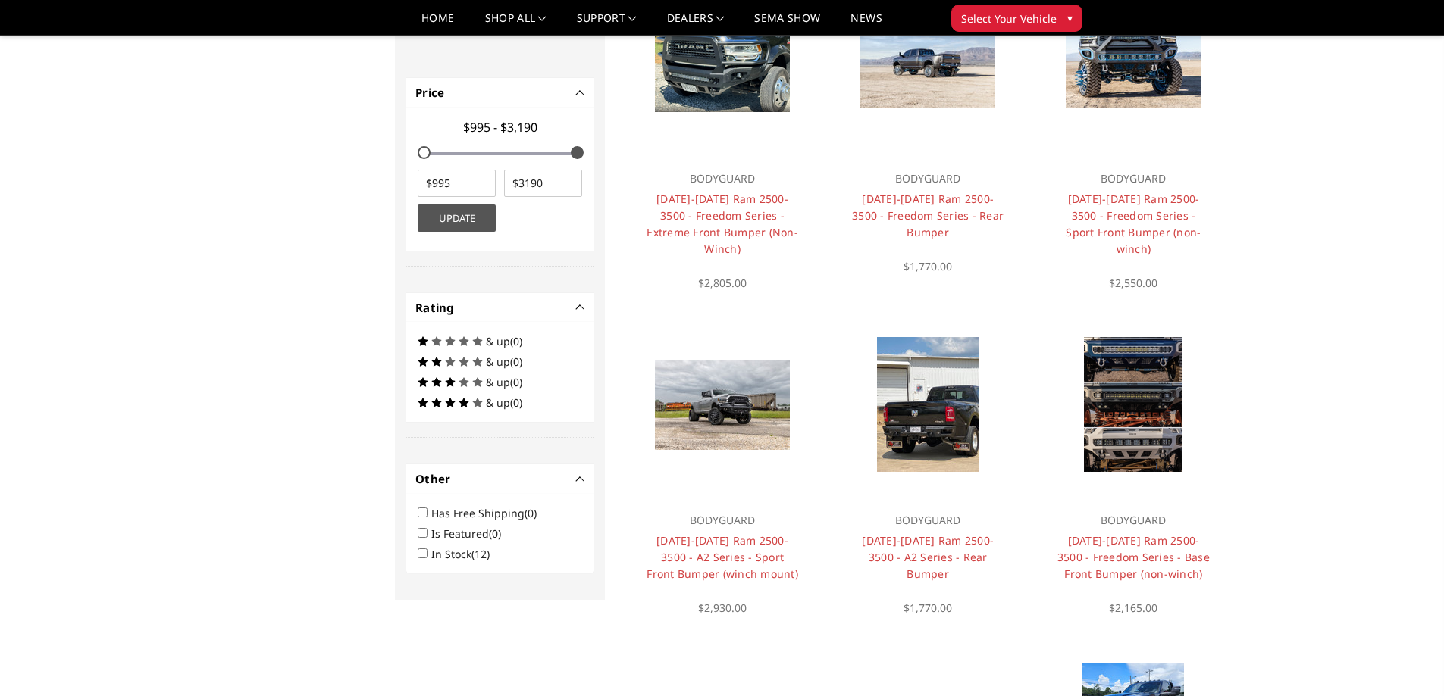
scroll to position [652, 0]
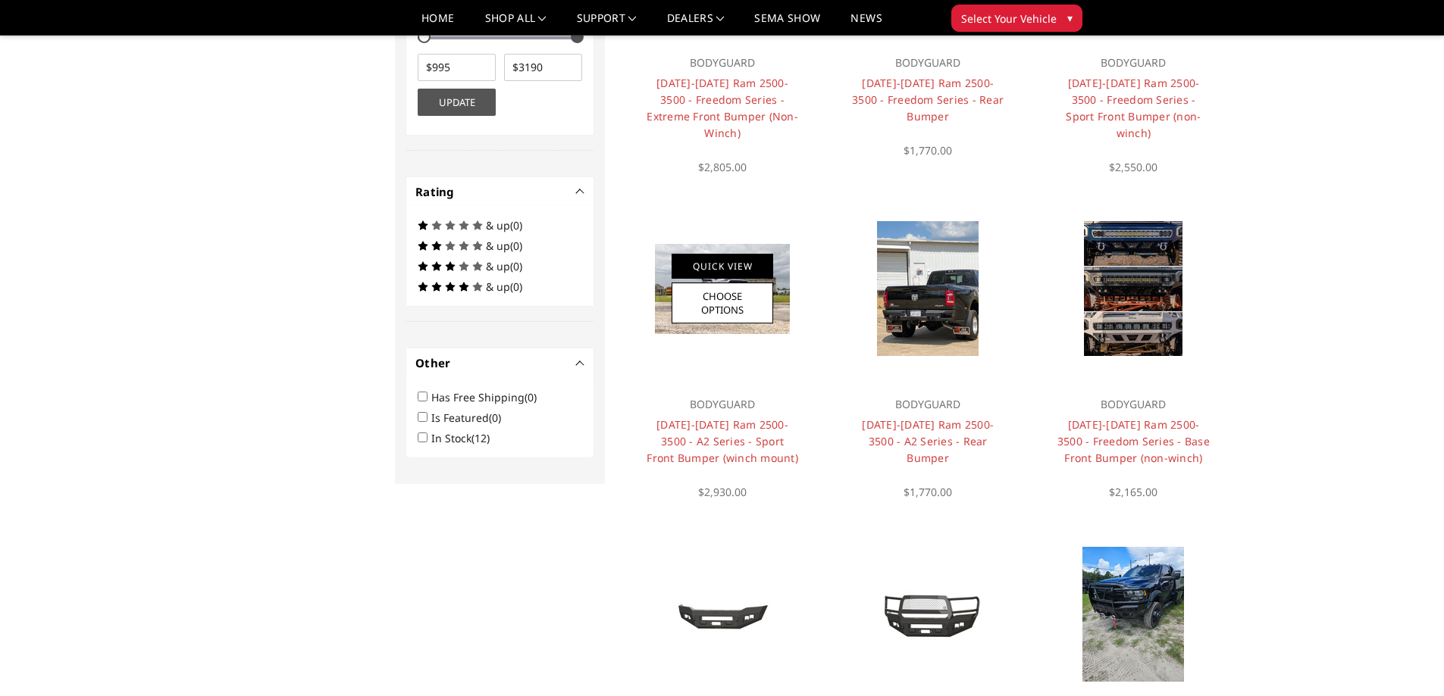
click at [735, 261] on link "Quick View" at bounding box center [722, 266] width 102 height 25
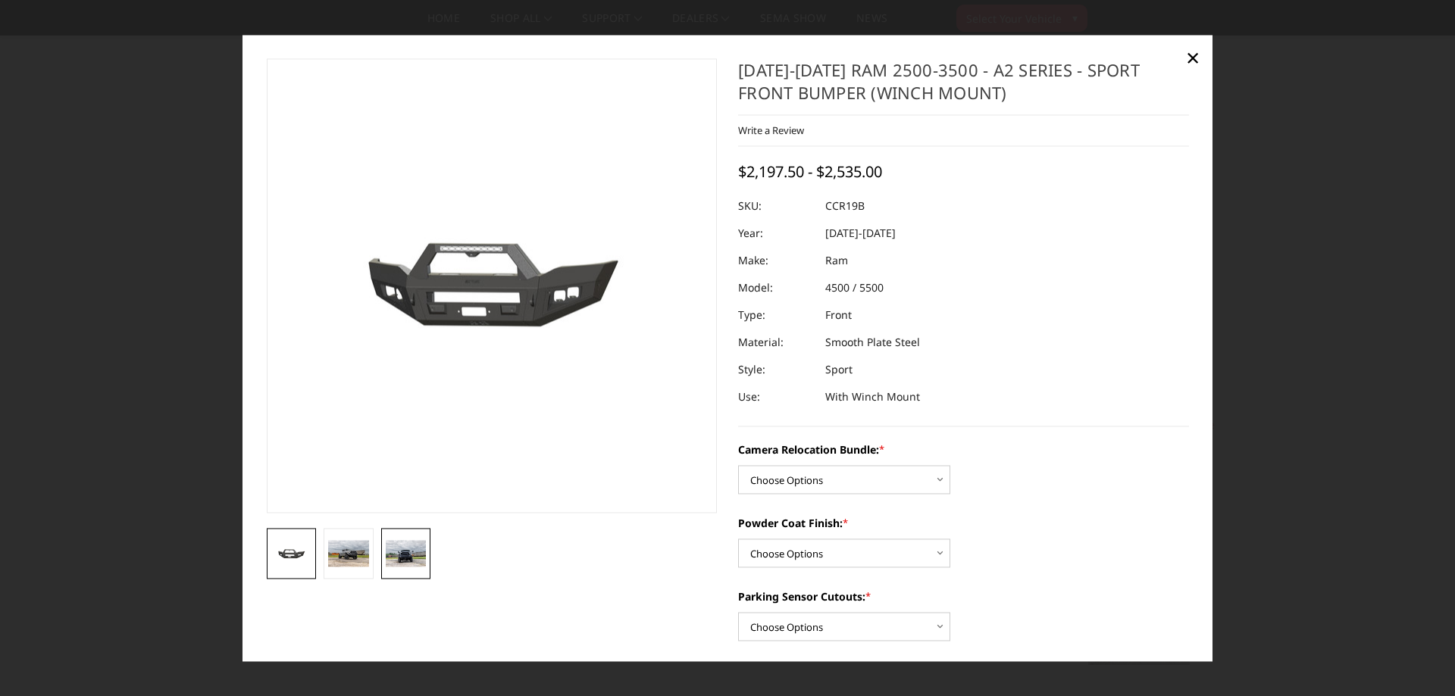
click at [405, 556] on img at bounding box center [406, 553] width 41 height 27
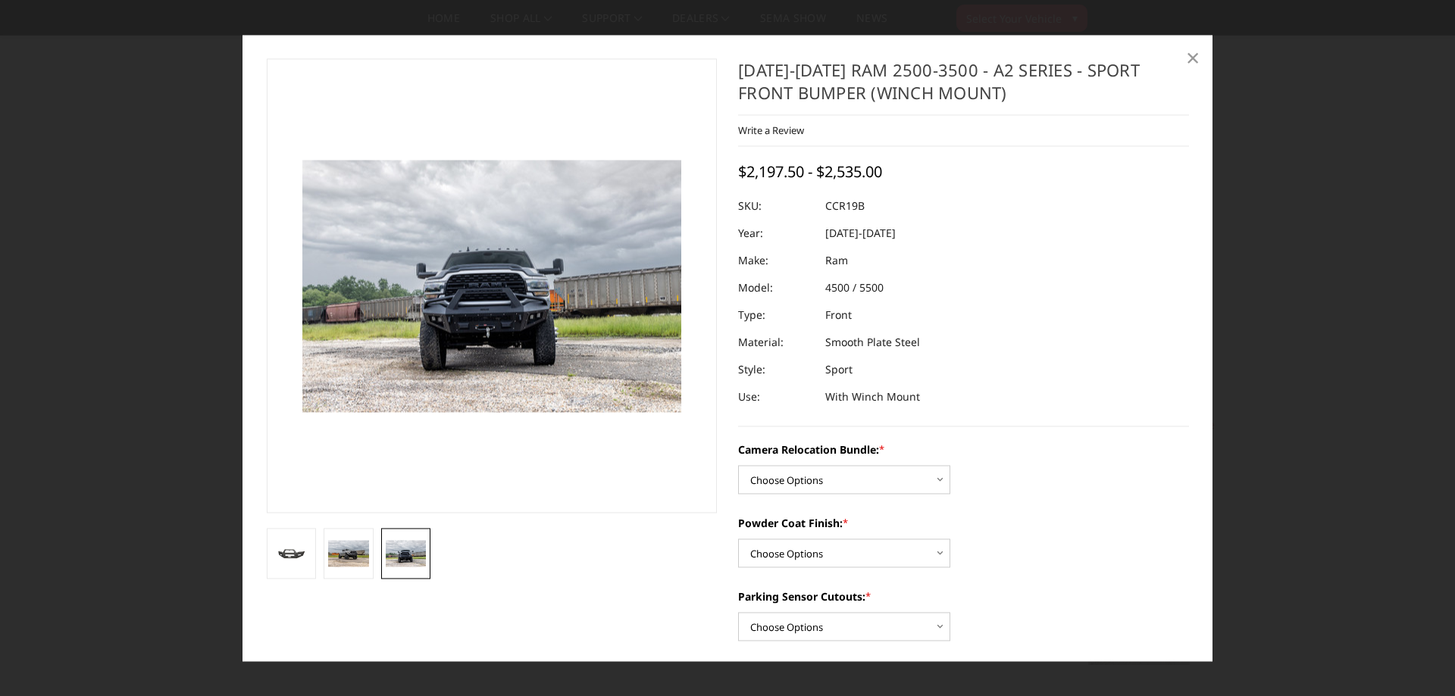
click at [1195, 61] on span "×" at bounding box center [1193, 58] width 14 height 33
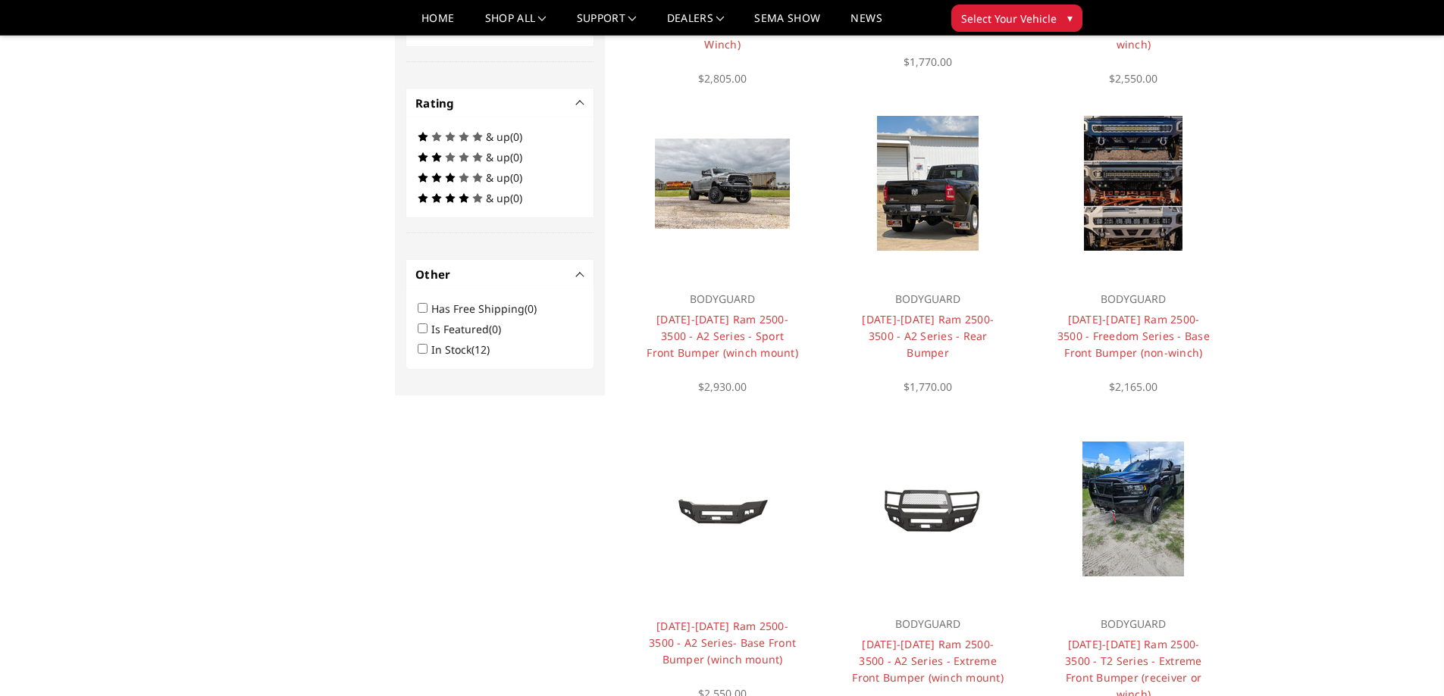
scroll to position [758, 0]
